Goal: Information Seeking & Learning: Learn about a topic

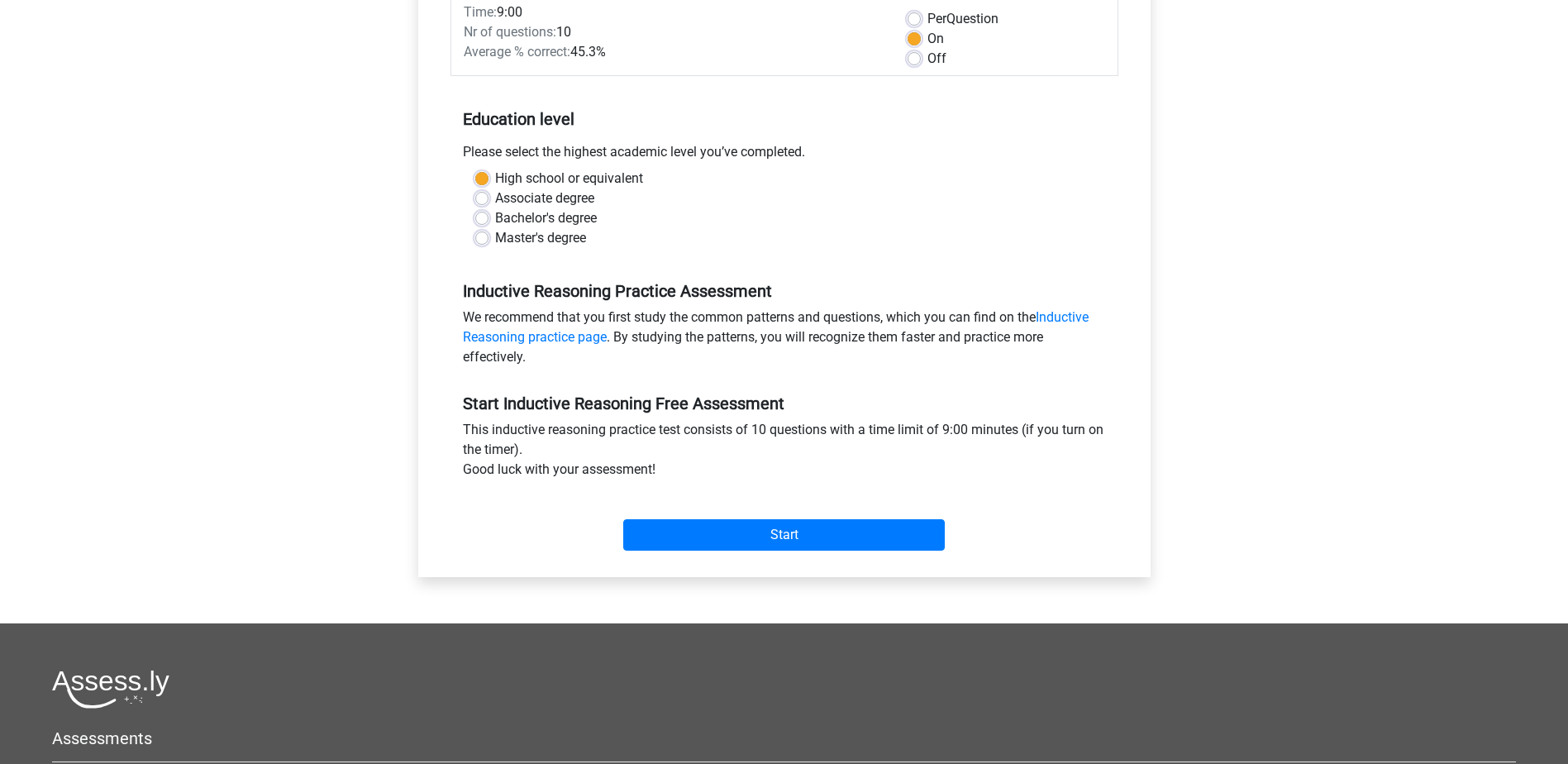
scroll to position [248, 0]
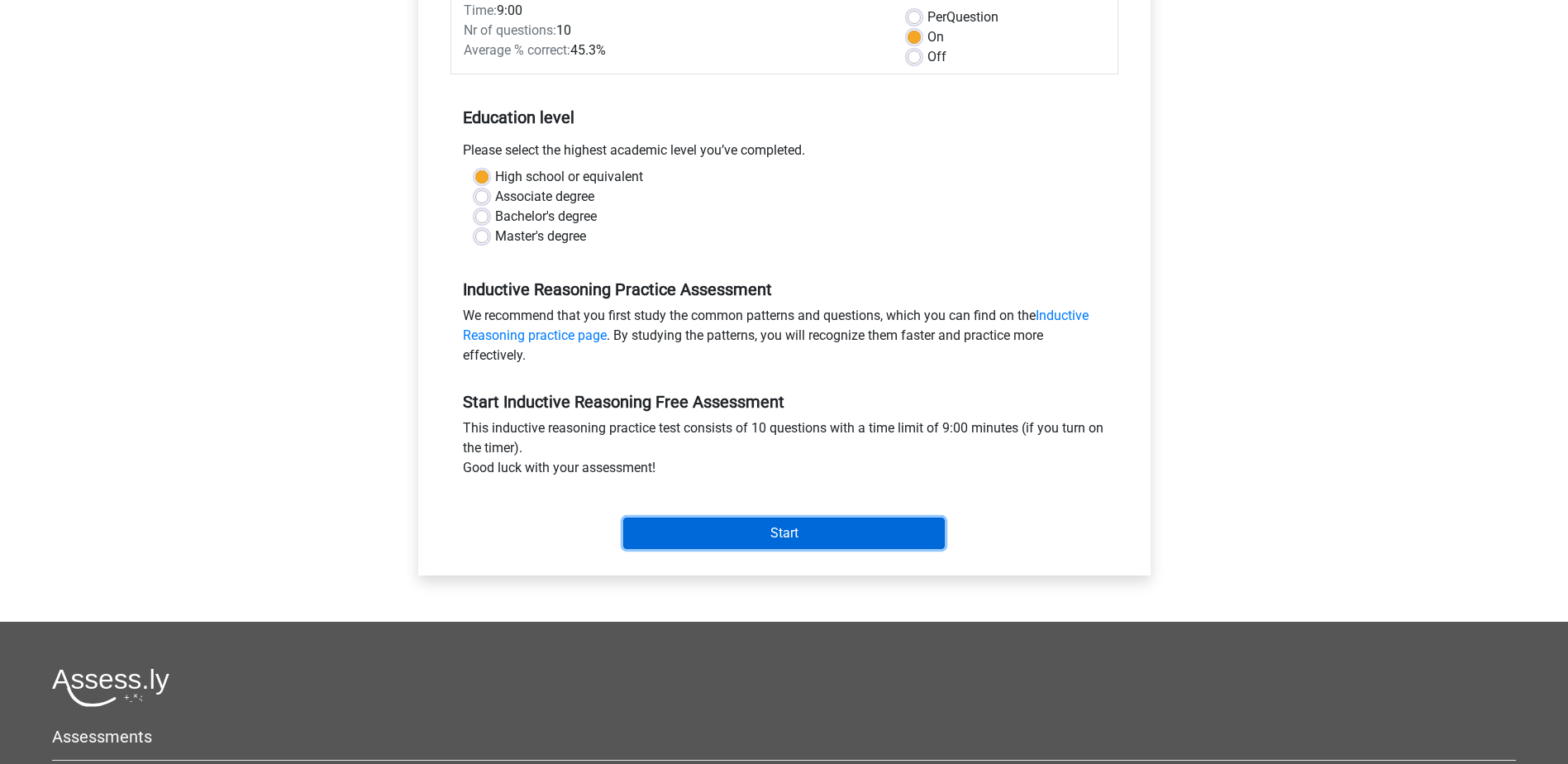
click at [839, 536] on input "Start" at bounding box center [784, 533] width 322 height 31
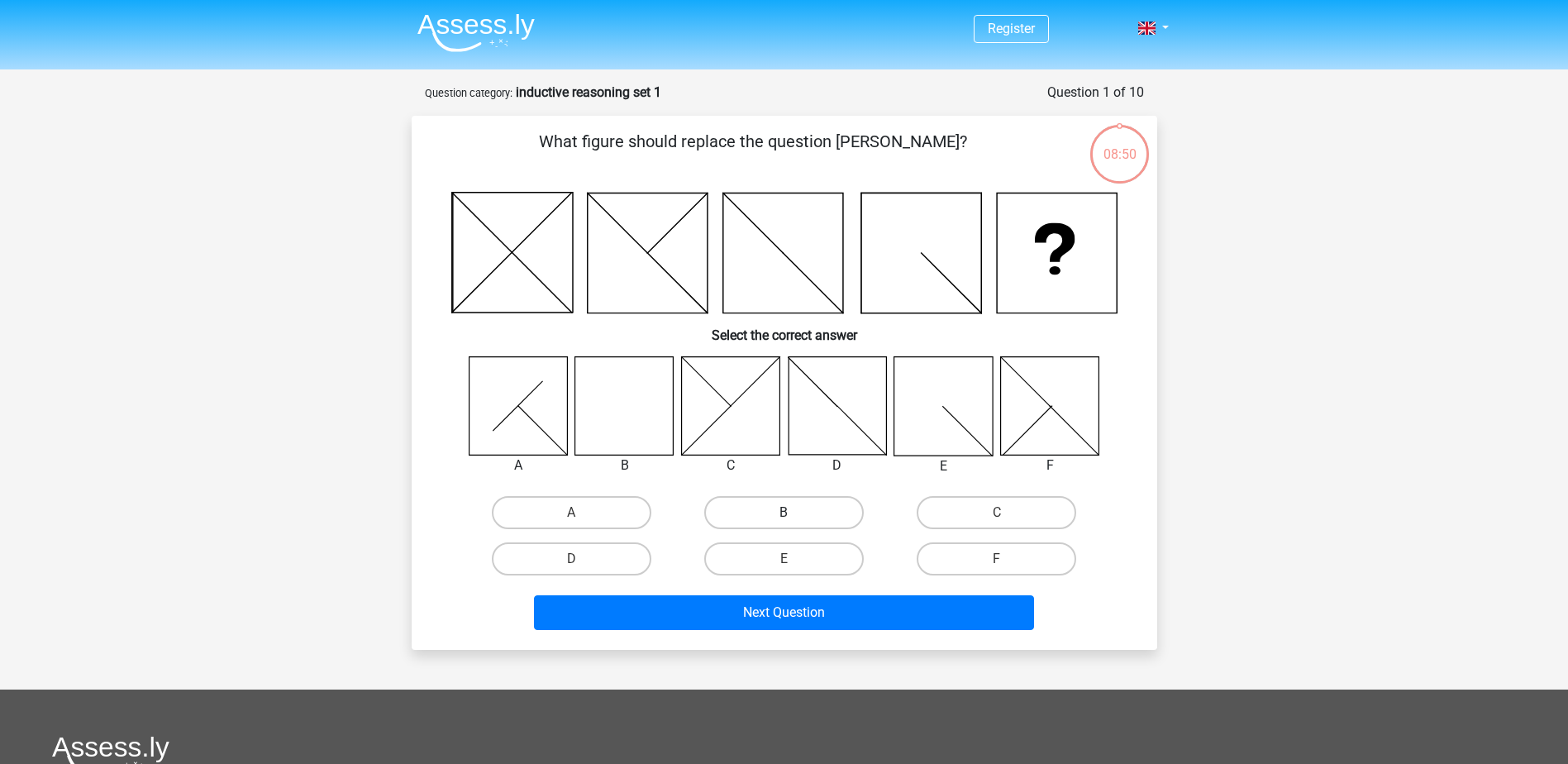
click at [836, 513] on label "B" at bounding box center [784, 513] width 160 height 33
click at [794, 513] on input "B" at bounding box center [788, 517] width 11 height 11
radio input "true"
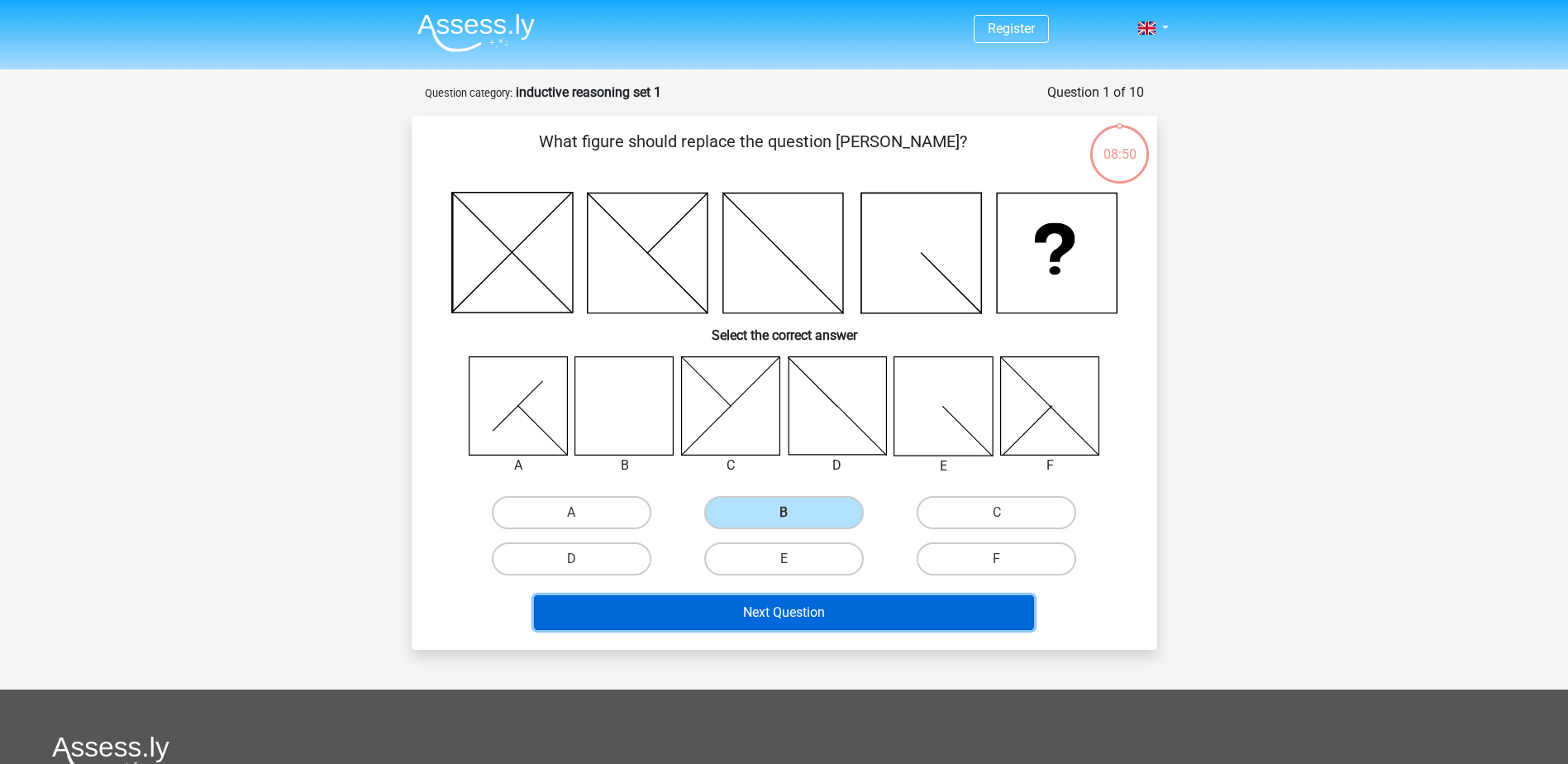
click at [822, 602] on button "Next Question" at bounding box center [784, 613] width 500 height 35
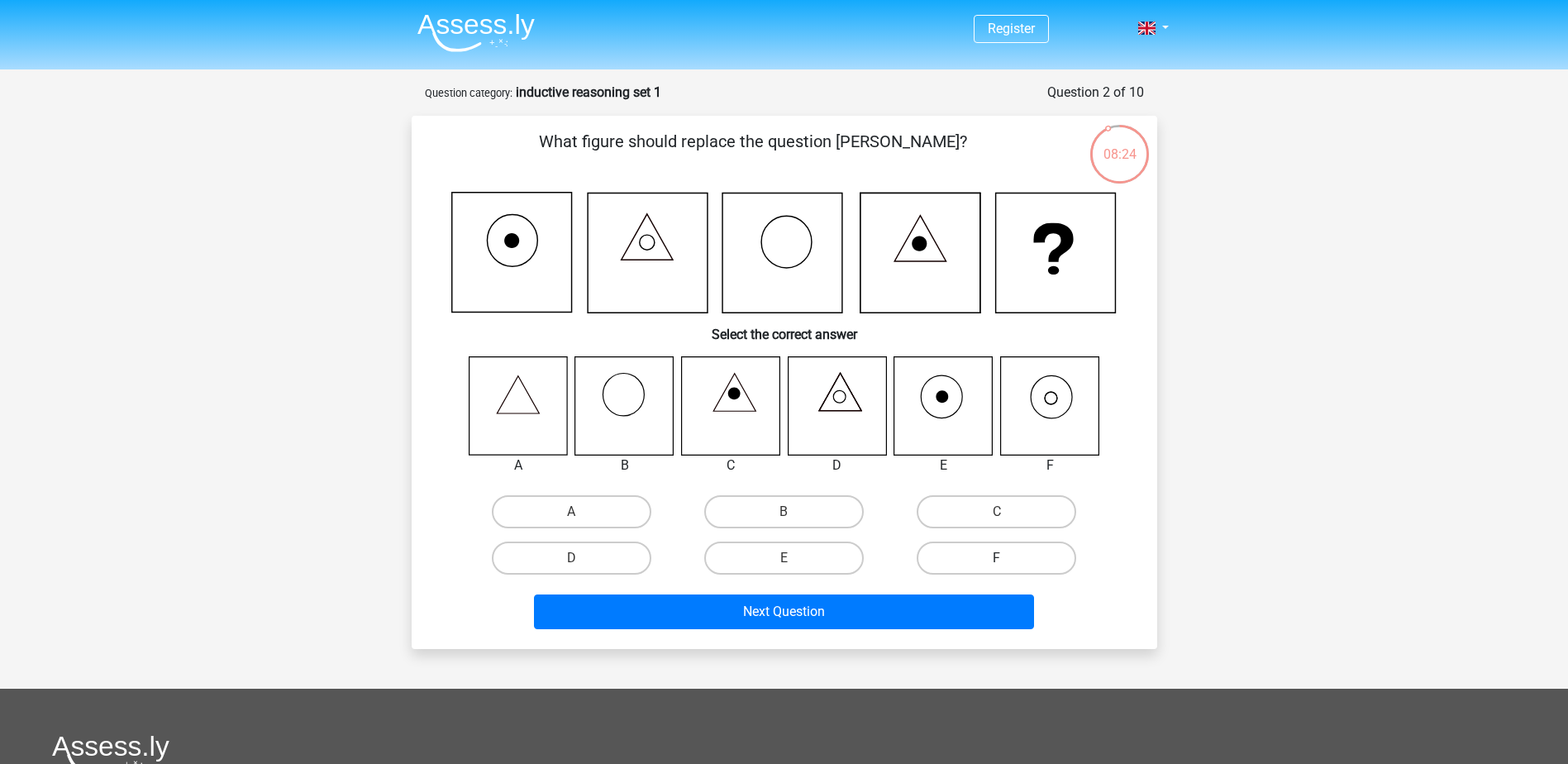
click at [959, 553] on label "F" at bounding box center [997, 558] width 160 height 33
click at [997, 558] on input "F" at bounding box center [1002, 563] width 11 height 11
radio input "true"
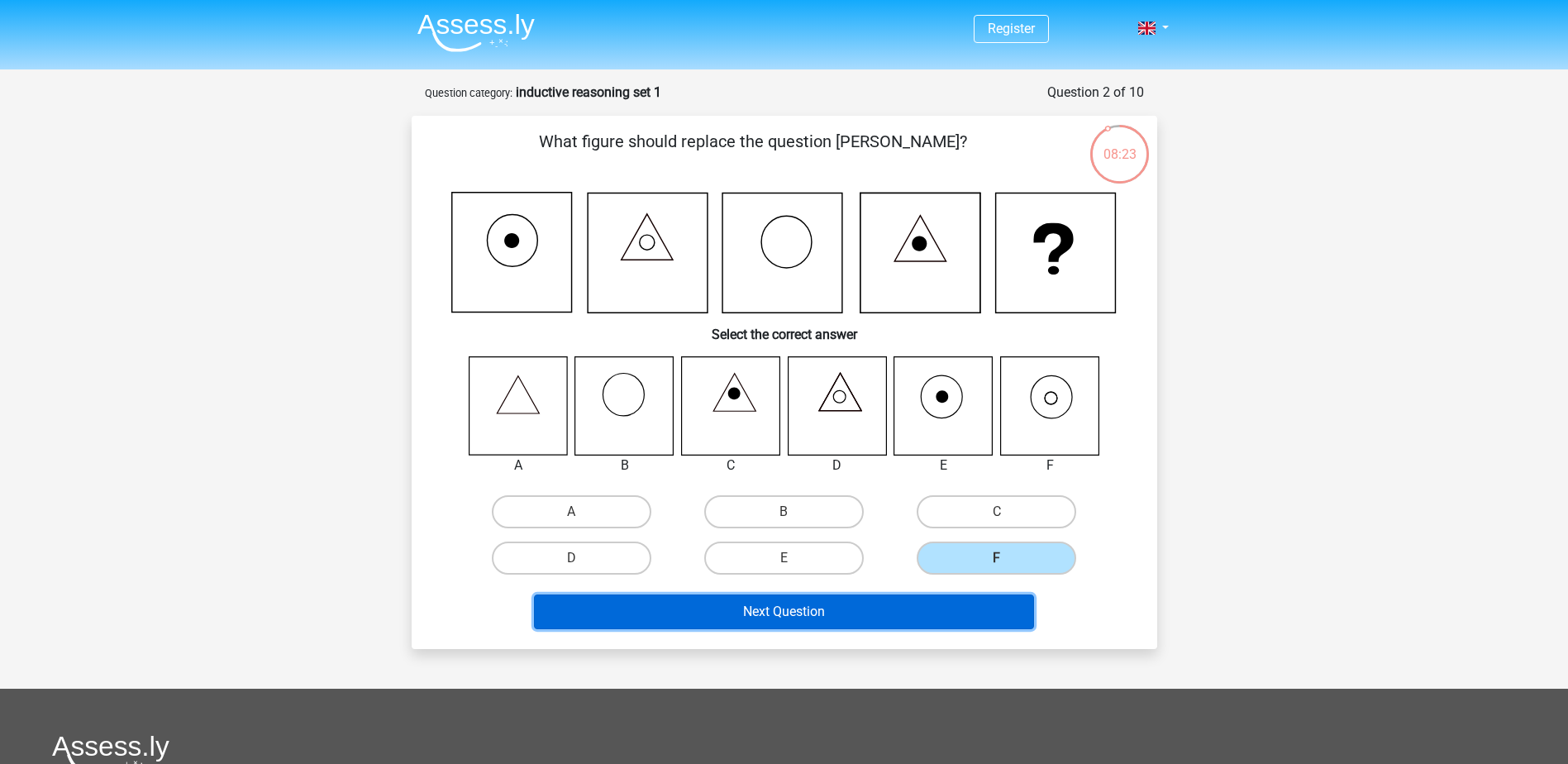
click at [869, 602] on button "Next Question" at bounding box center [784, 612] width 500 height 35
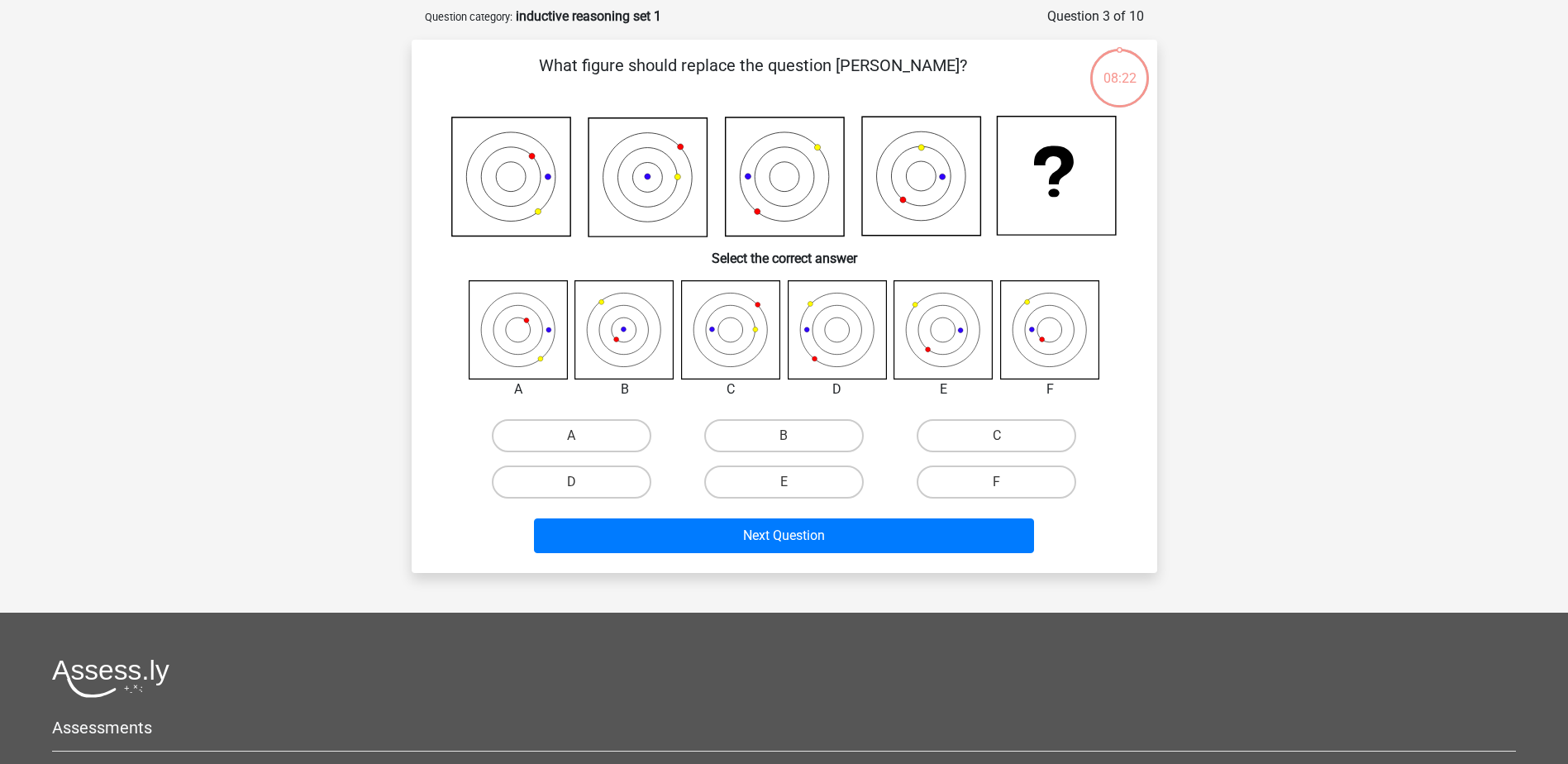
scroll to position [83, 0]
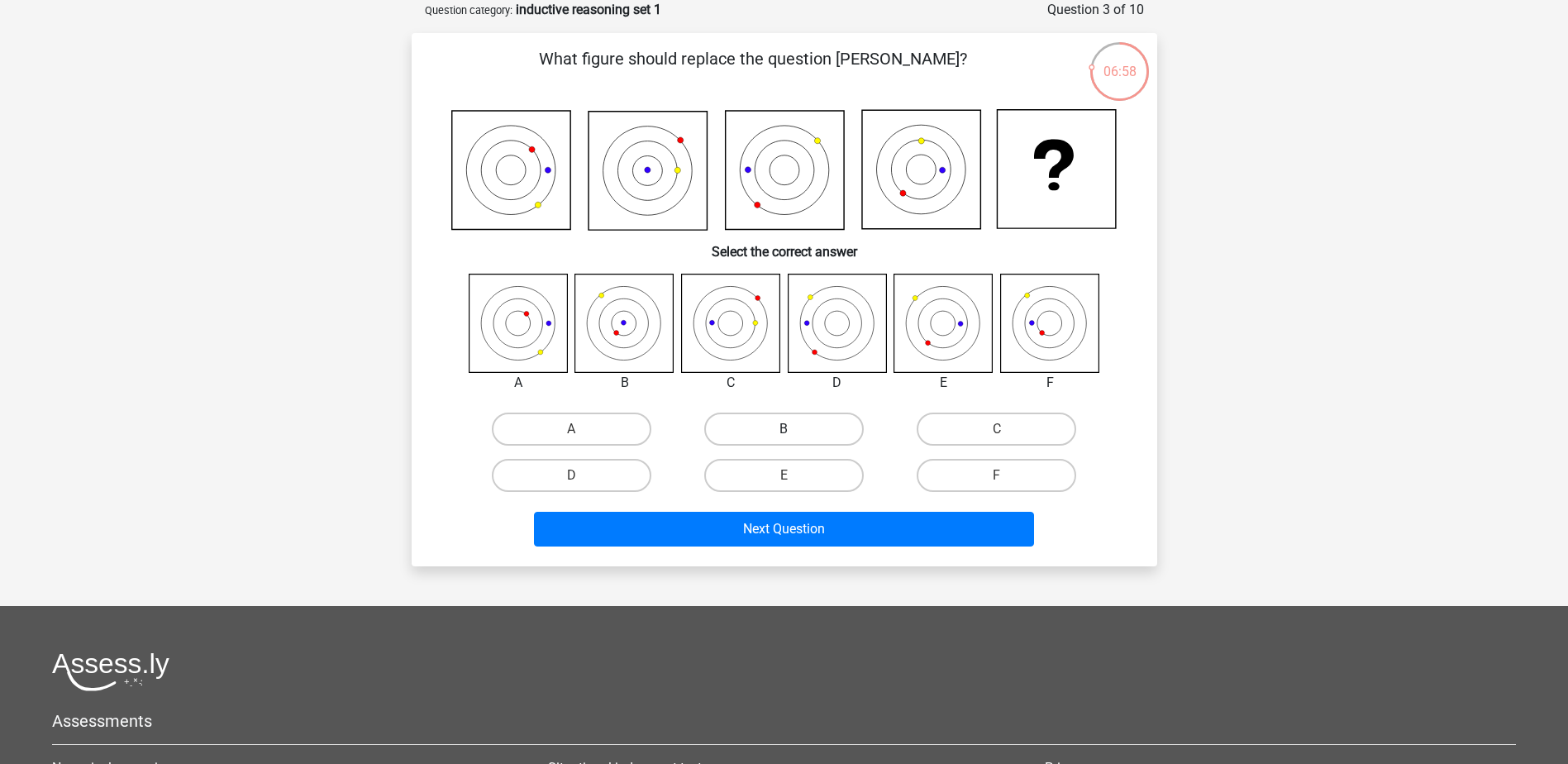
click at [817, 433] on label "B" at bounding box center [784, 429] width 160 height 33
click at [794, 433] on input "B" at bounding box center [788, 434] width 11 height 11
radio input "true"
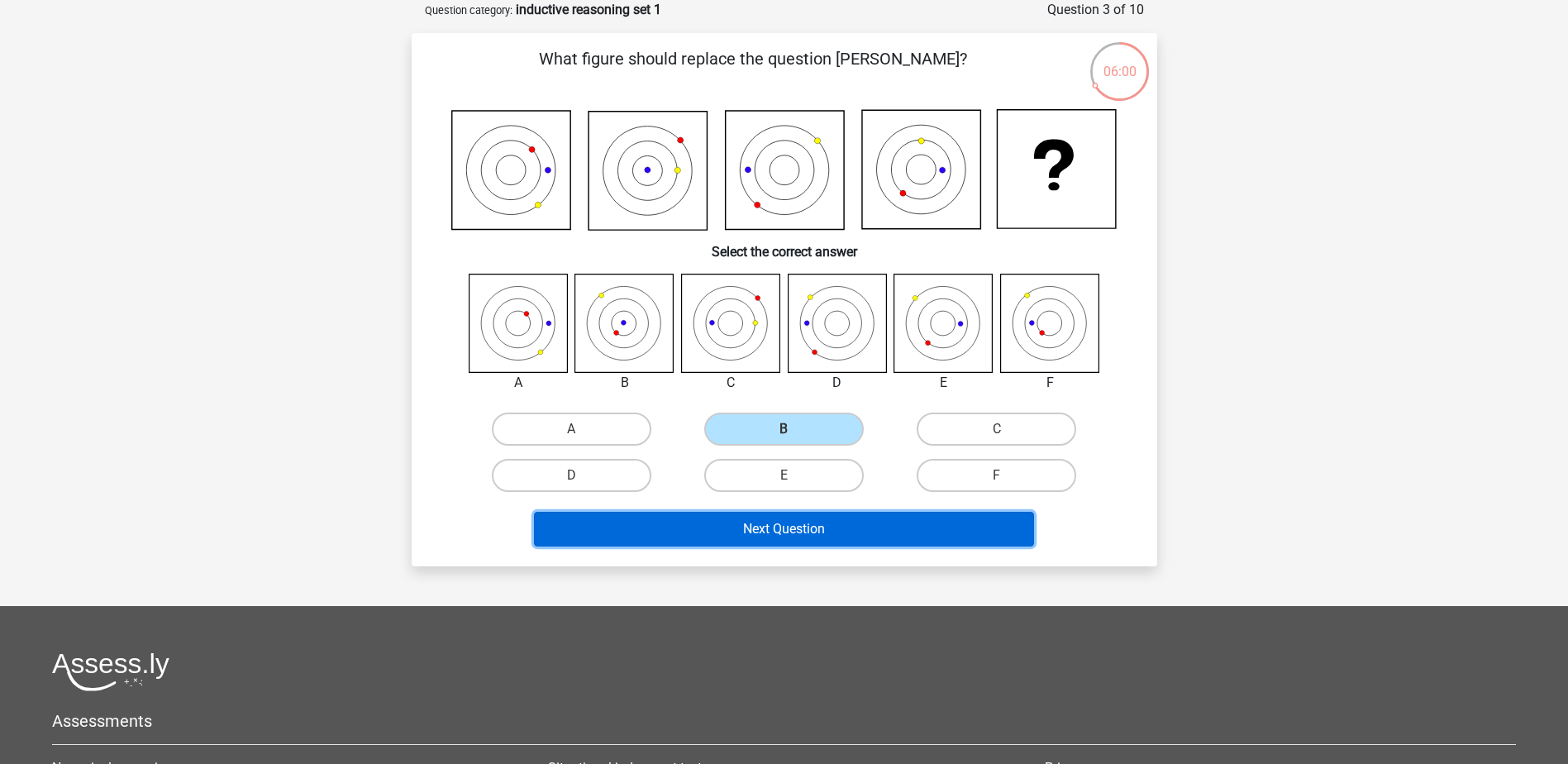
drag, startPoint x: 858, startPoint y: 529, endPoint x: 855, endPoint y: 520, distance: 9.5
click at [858, 528] on button "Next Question" at bounding box center [784, 529] width 500 height 35
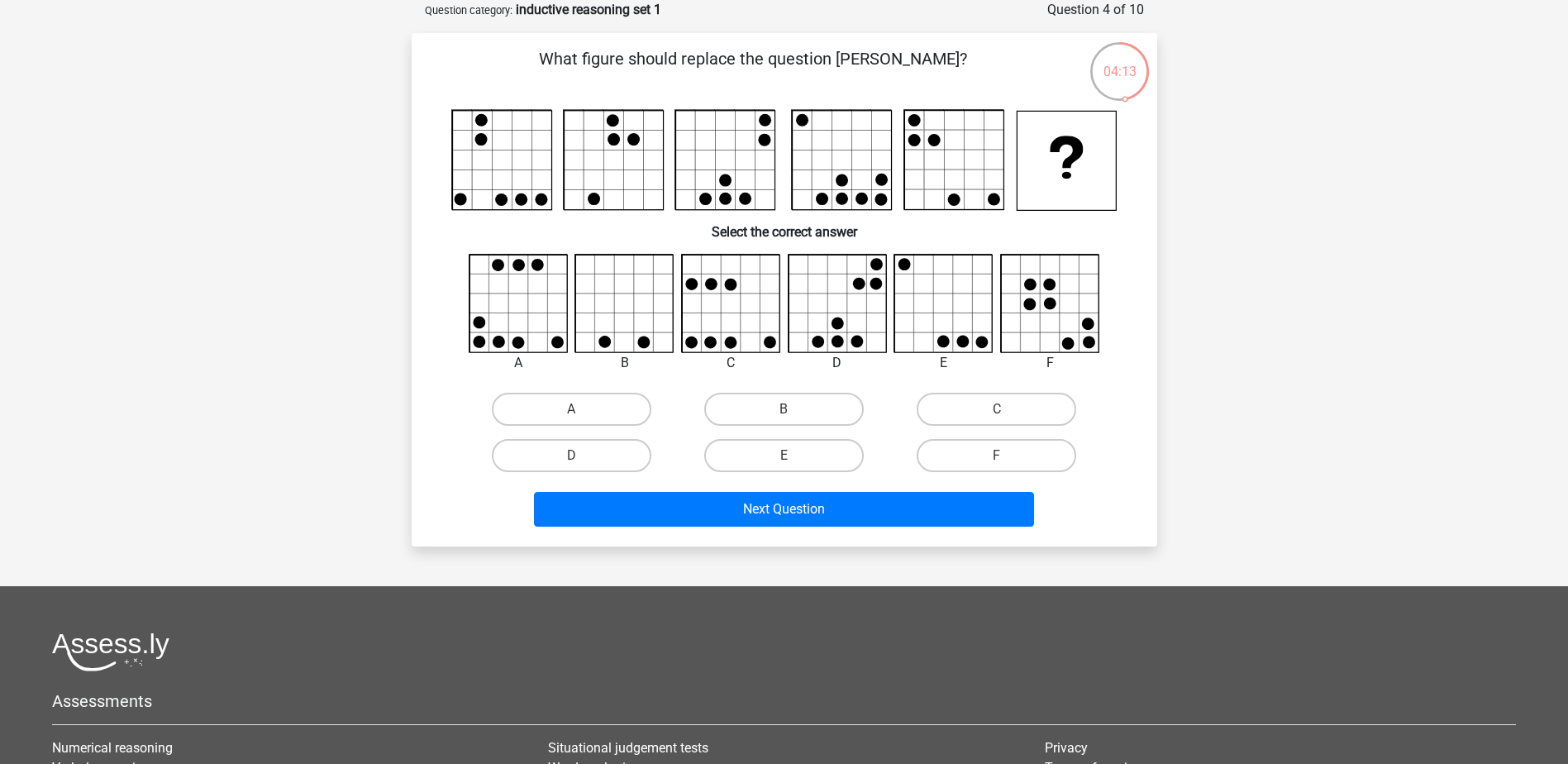
click at [1108, 138] on rect at bounding box center [1067, 162] width 99 height 99
